Goal: Task Accomplishment & Management: Manage account settings

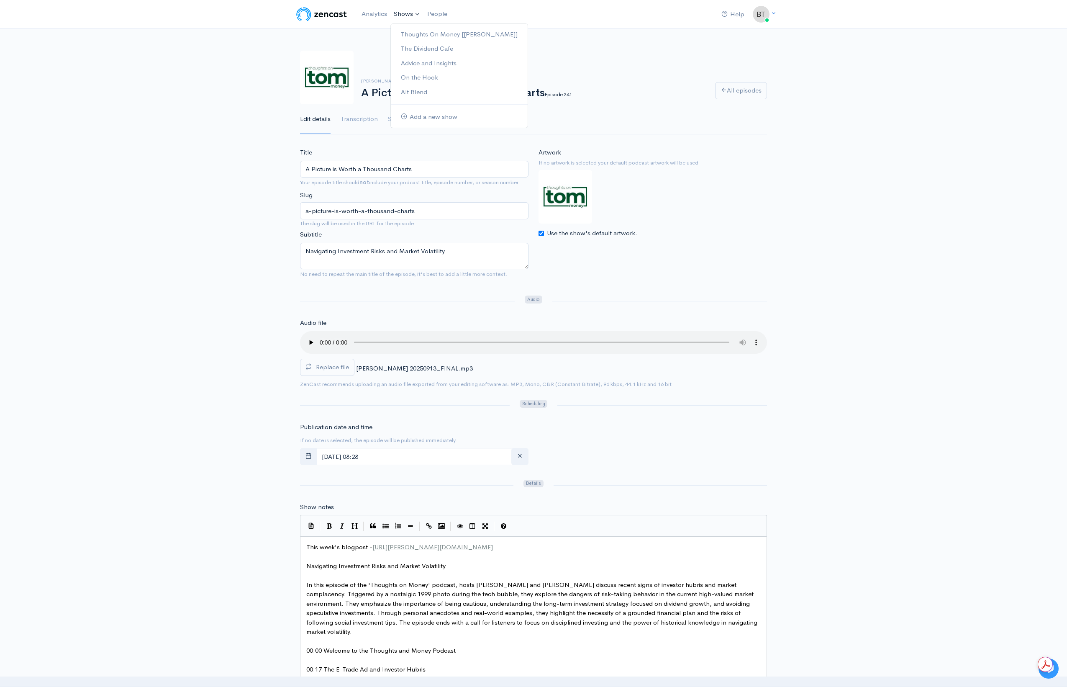
click at [410, 13] on link "Shows" at bounding box center [406, 14] width 33 height 18
click at [421, 46] on link "The Dividend Cafe" at bounding box center [459, 48] width 137 height 15
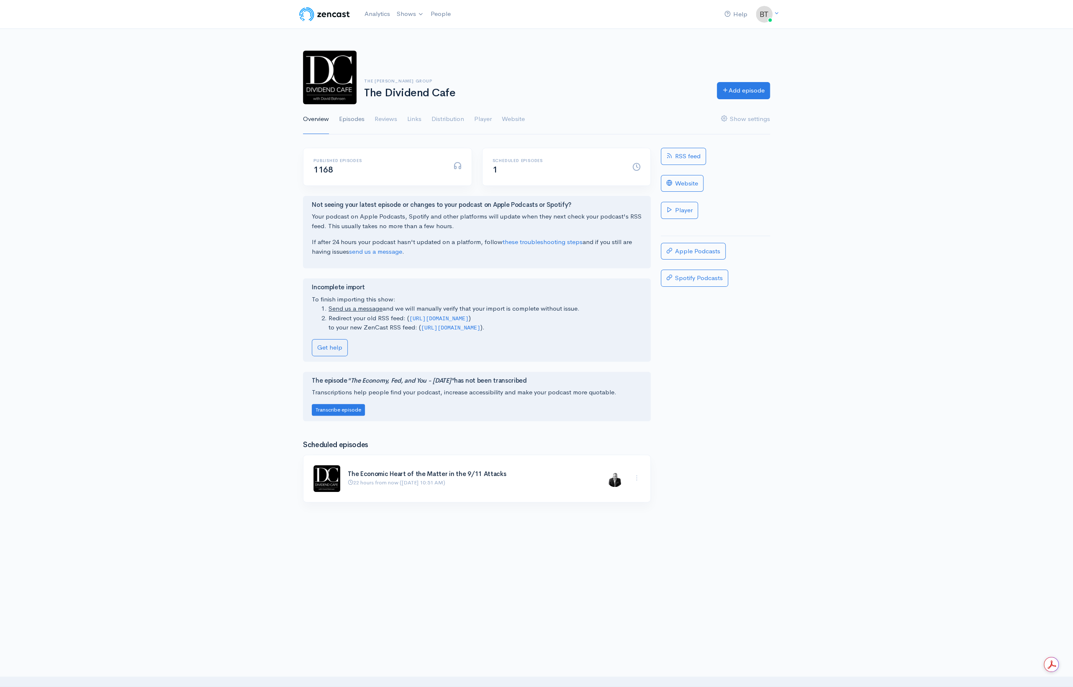
click at [358, 120] on link "Episodes" at bounding box center [352, 119] width 26 height 30
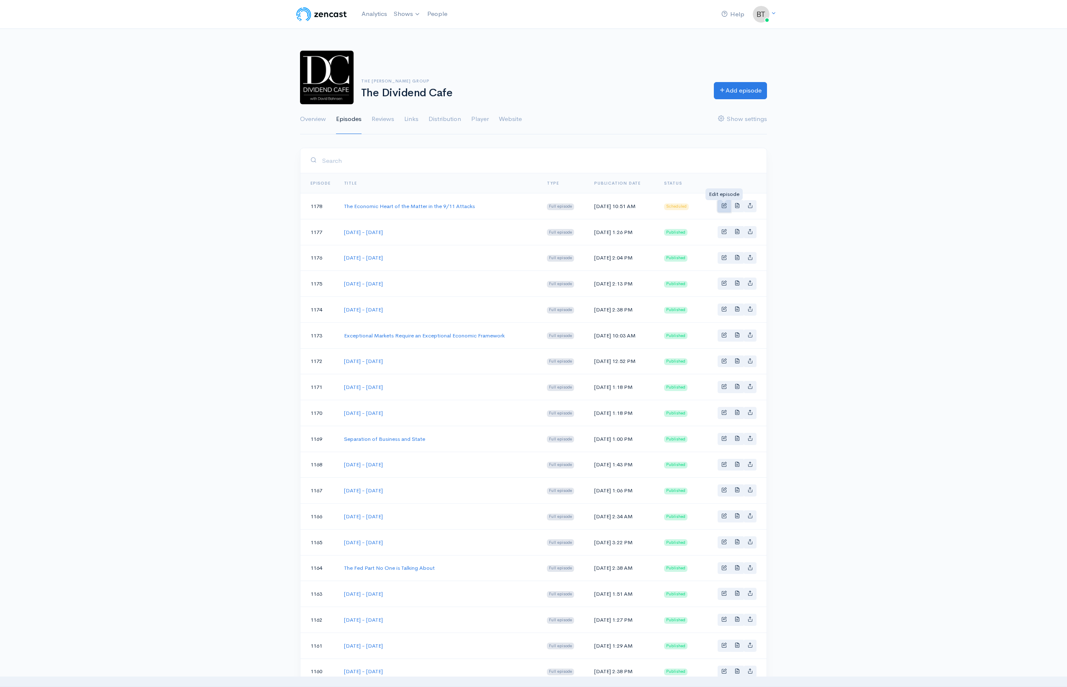
click at [723, 203] on span "Basic example" at bounding box center [723, 205] width 5 height 5
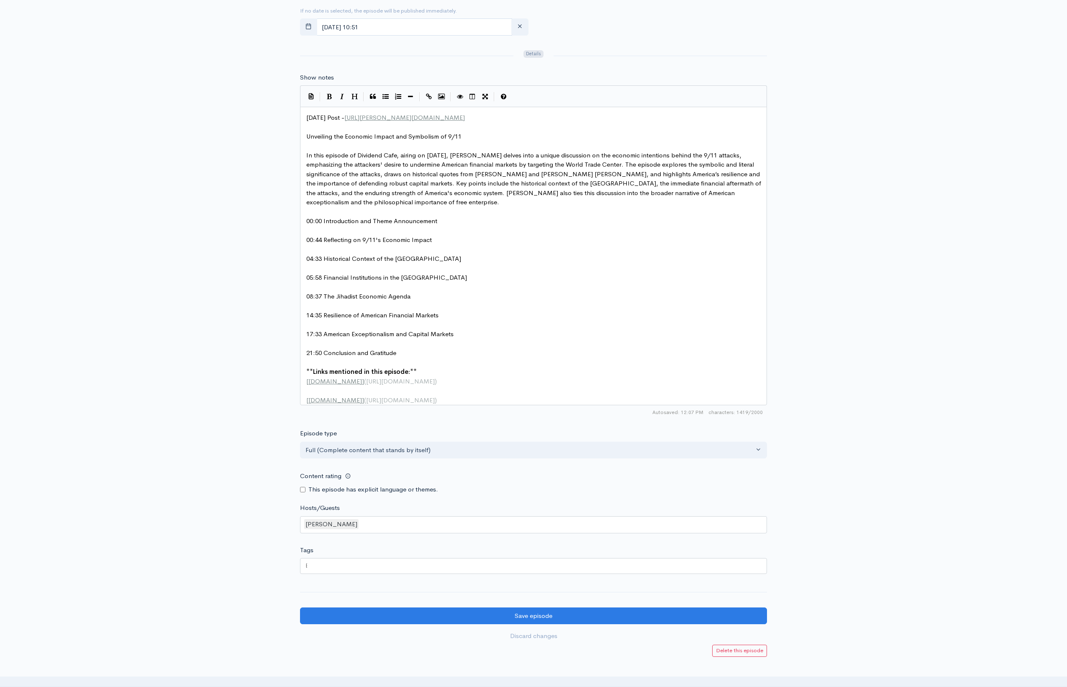
scroll to position [387, 0]
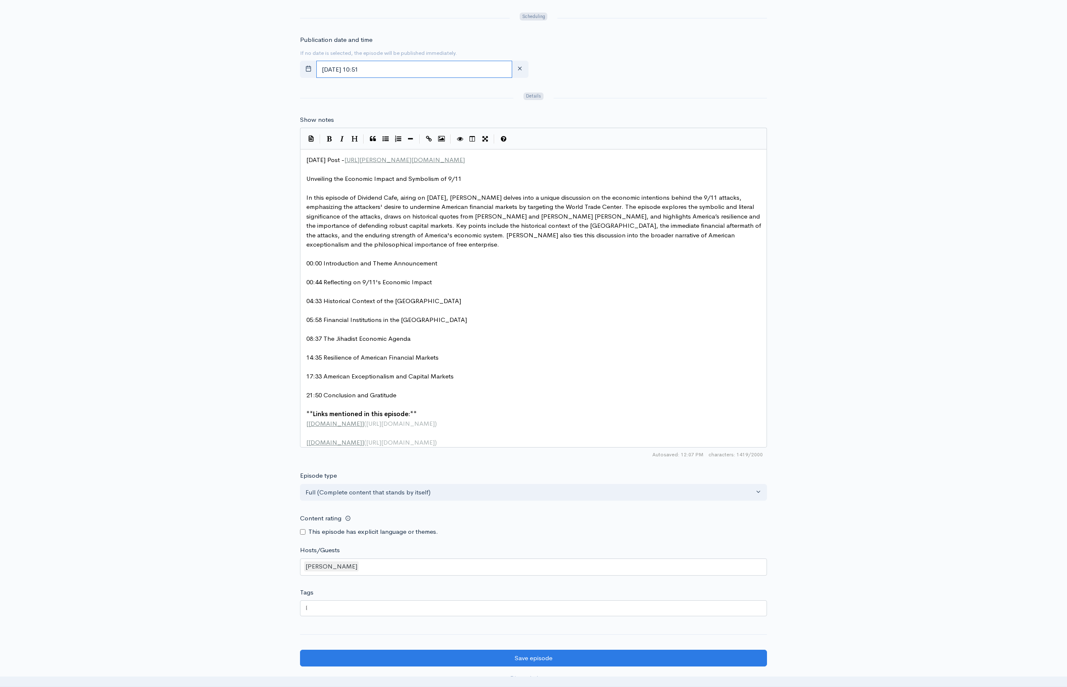
click at [415, 69] on input "[DATE] 10:51" at bounding box center [414, 69] width 196 height 17
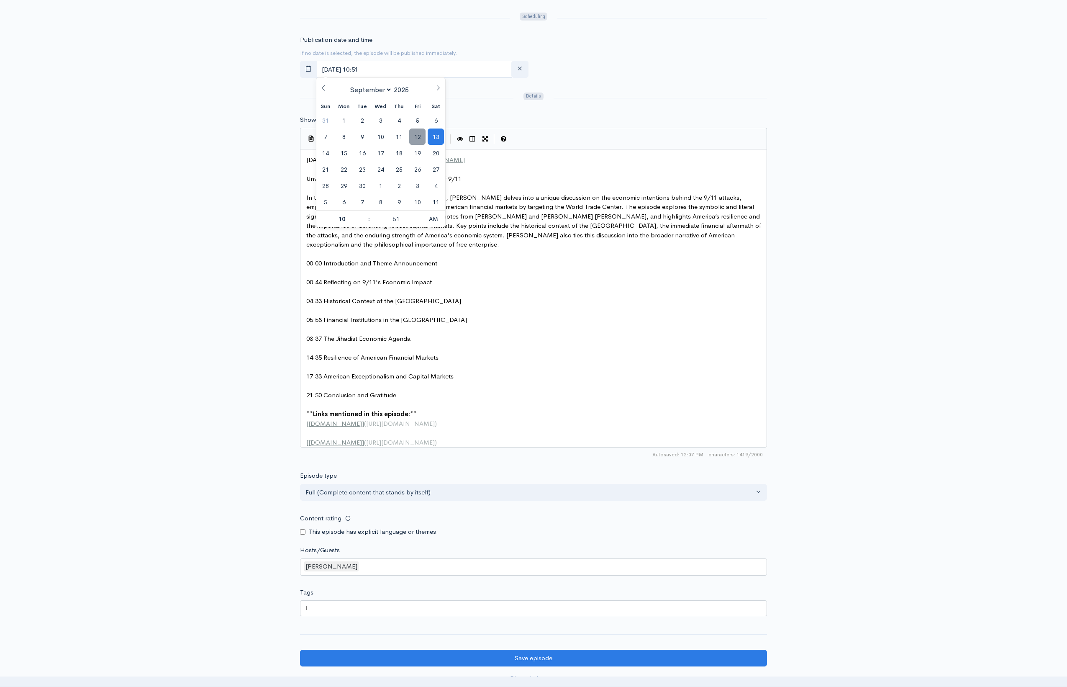
click at [414, 133] on span "12" at bounding box center [417, 136] width 16 height 16
type input "[DATE] 10:51"
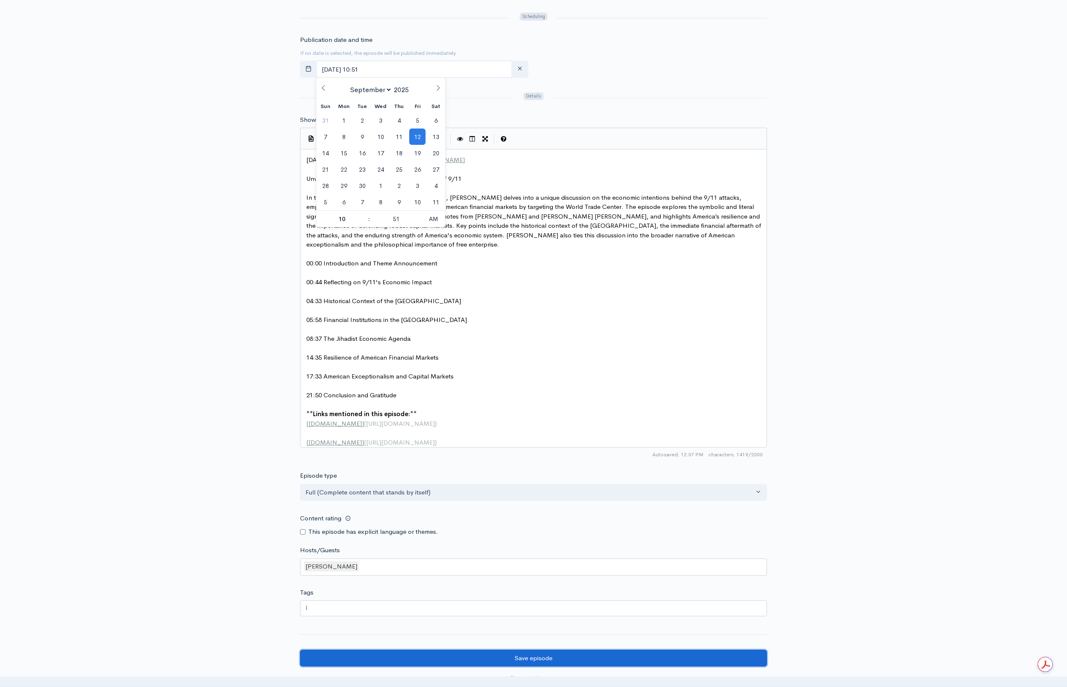
click at [484, 663] on input "Save episode" at bounding box center [533, 657] width 467 height 17
